Goal: Information Seeking & Learning: Learn about a topic

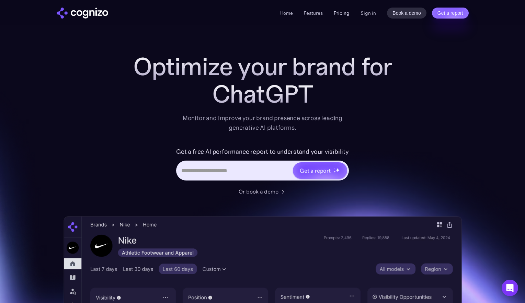
click at [341, 13] on link "Pricing" at bounding box center [342, 13] width 16 height 6
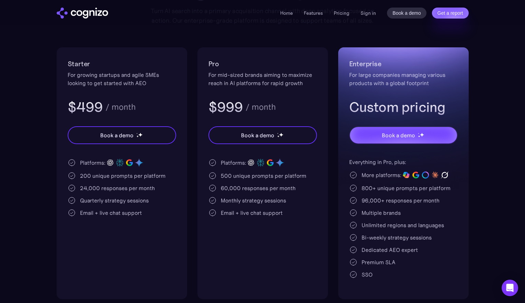
scroll to position [118, 0]
click at [93, 10] on img "home" at bounding box center [82, 13] width 51 height 11
